Goal: Find specific page/section

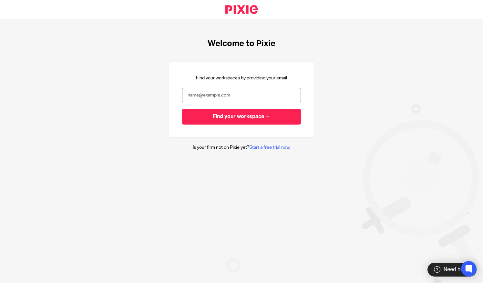
click at [197, 97] on input "email" at bounding box center [241, 95] width 119 height 15
type input "[PERSON_NAME][EMAIL_ADDRESS][DOMAIN_NAME]"
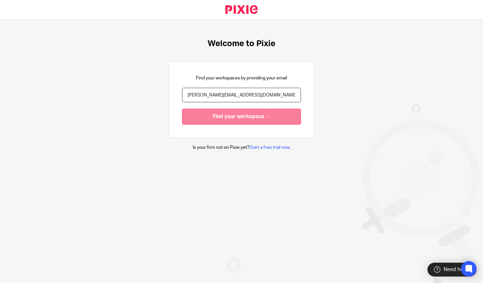
click at [207, 119] on input "Find your workspace →" at bounding box center [241, 117] width 119 height 16
